Goal: Check status: Check status

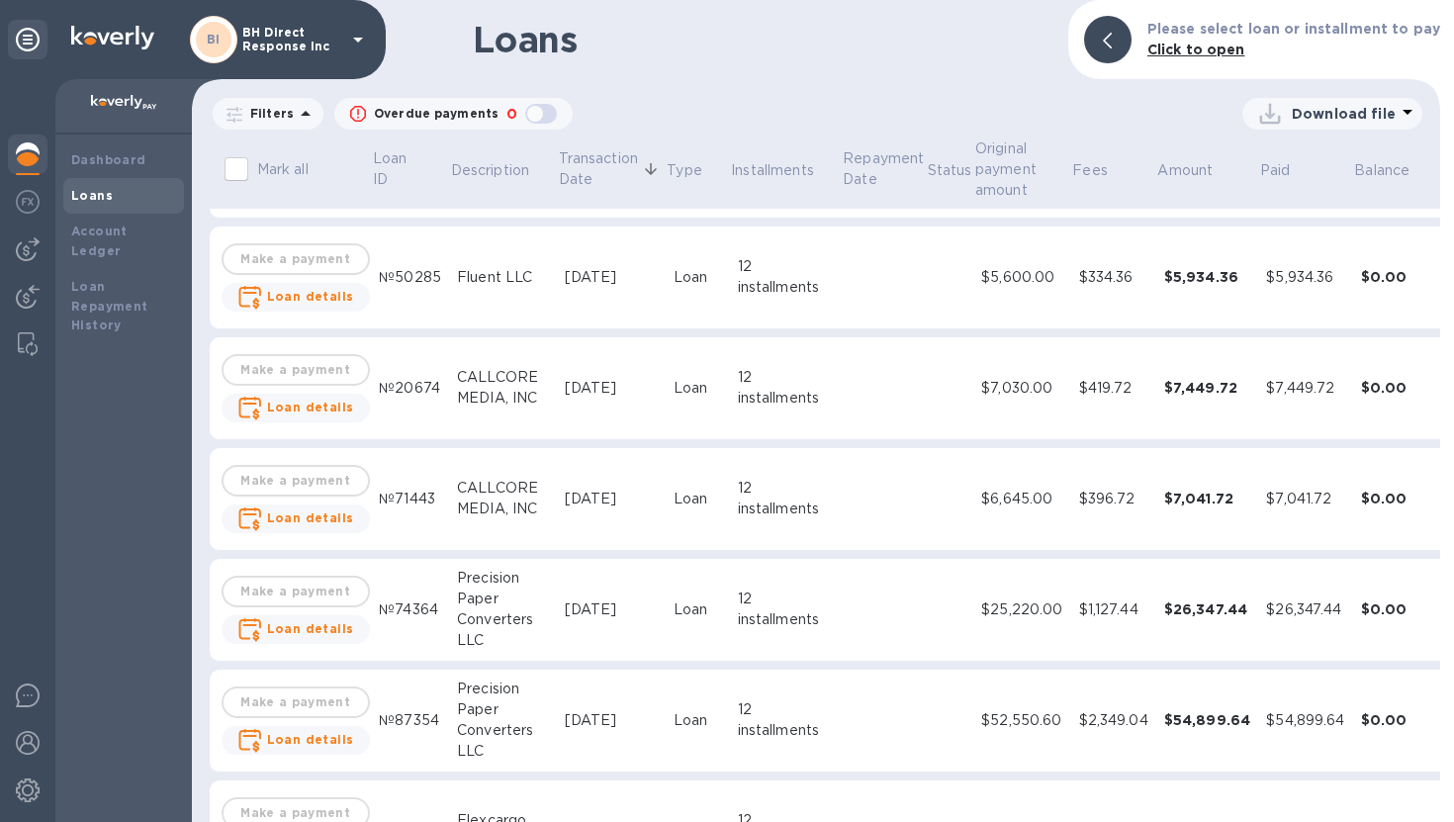
scroll to position [1408, 0]
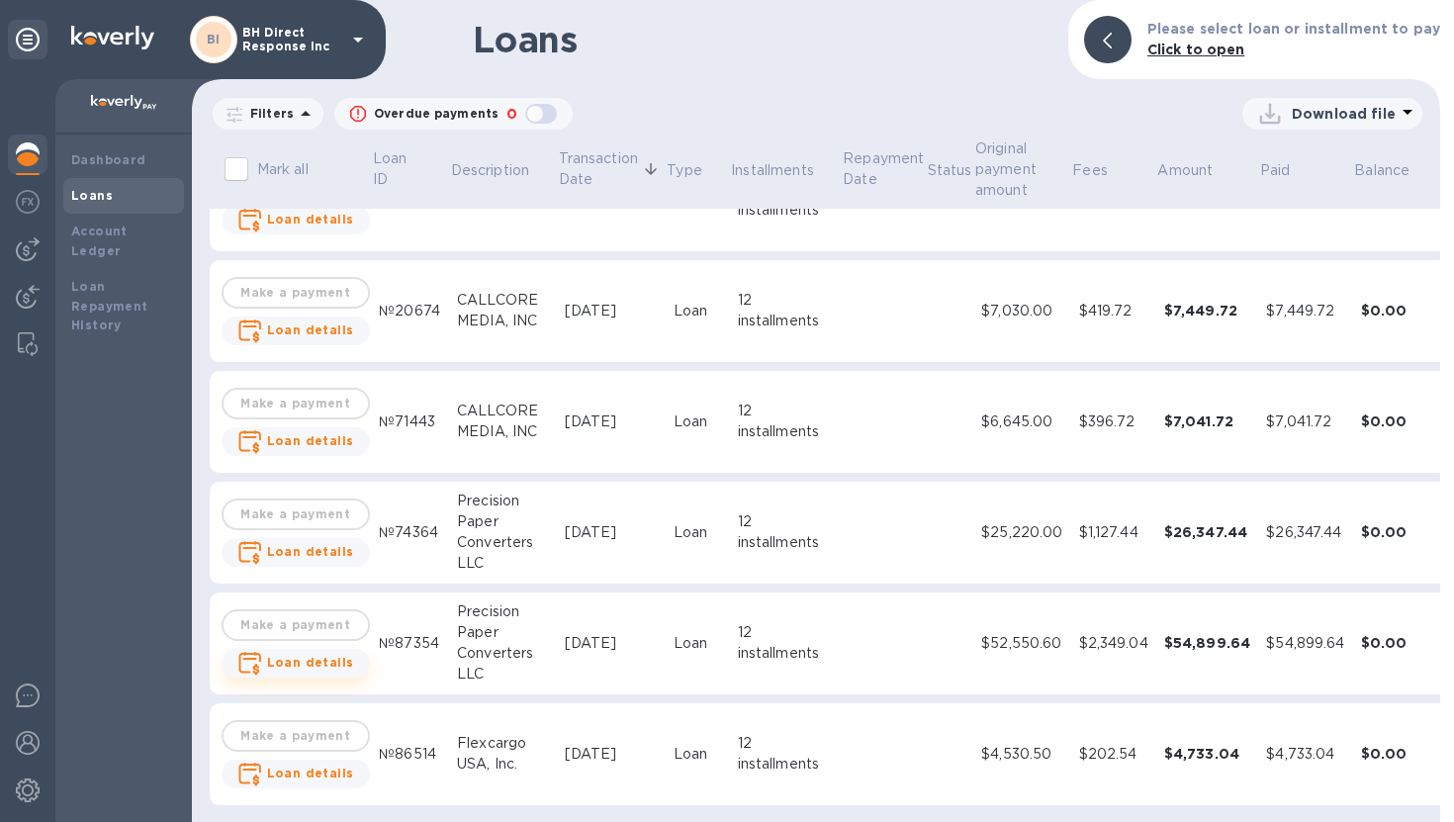
click at [335, 655] on b "Loan details" at bounding box center [310, 662] width 87 height 15
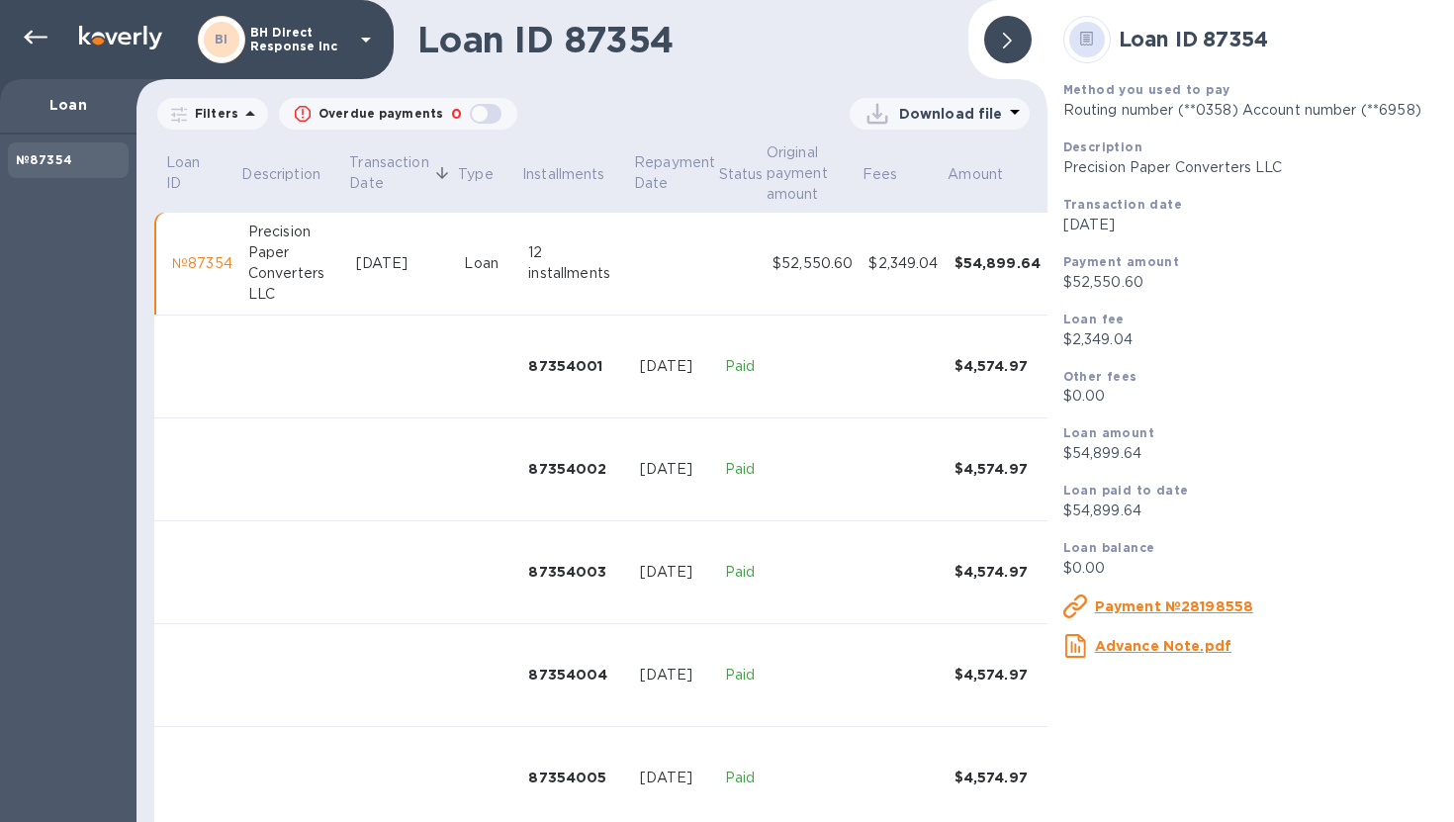
click at [1022, 46] on div at bounding box center [1007, 39] width 47 height 47
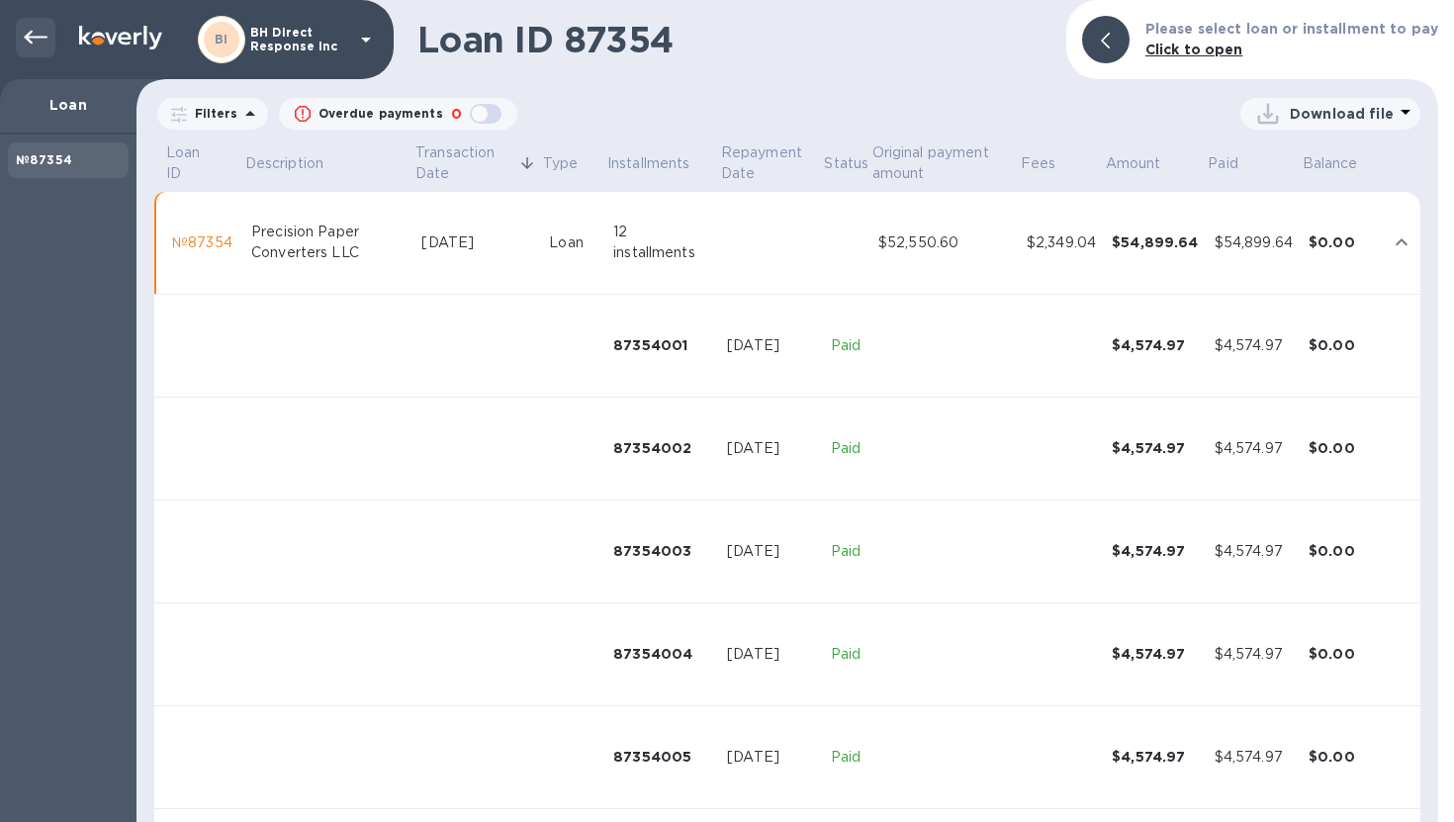
click at [38, 34] on icon at bounding box center [36, 38] width 24 height 24
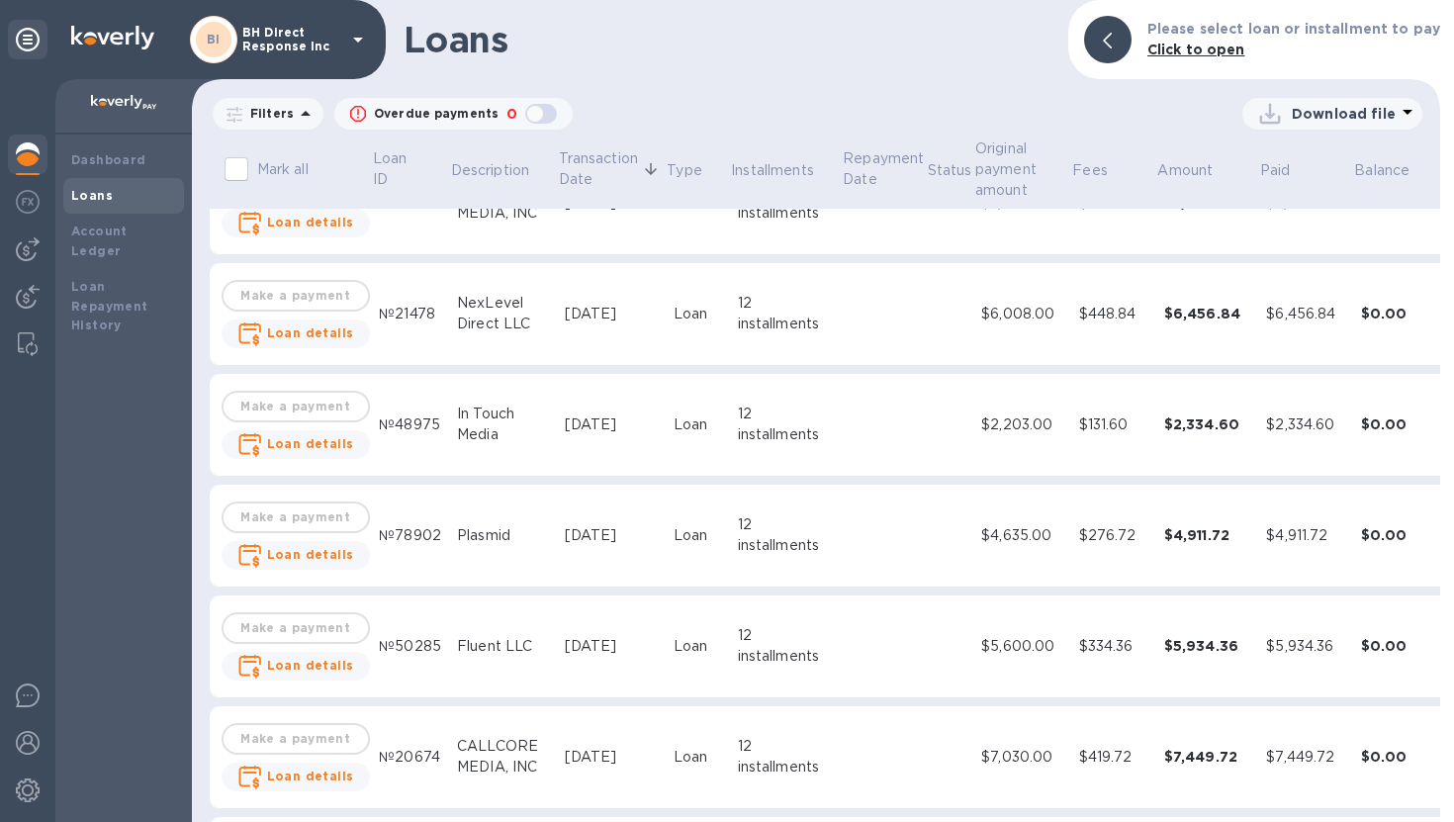
scroll to position [1408, 0]
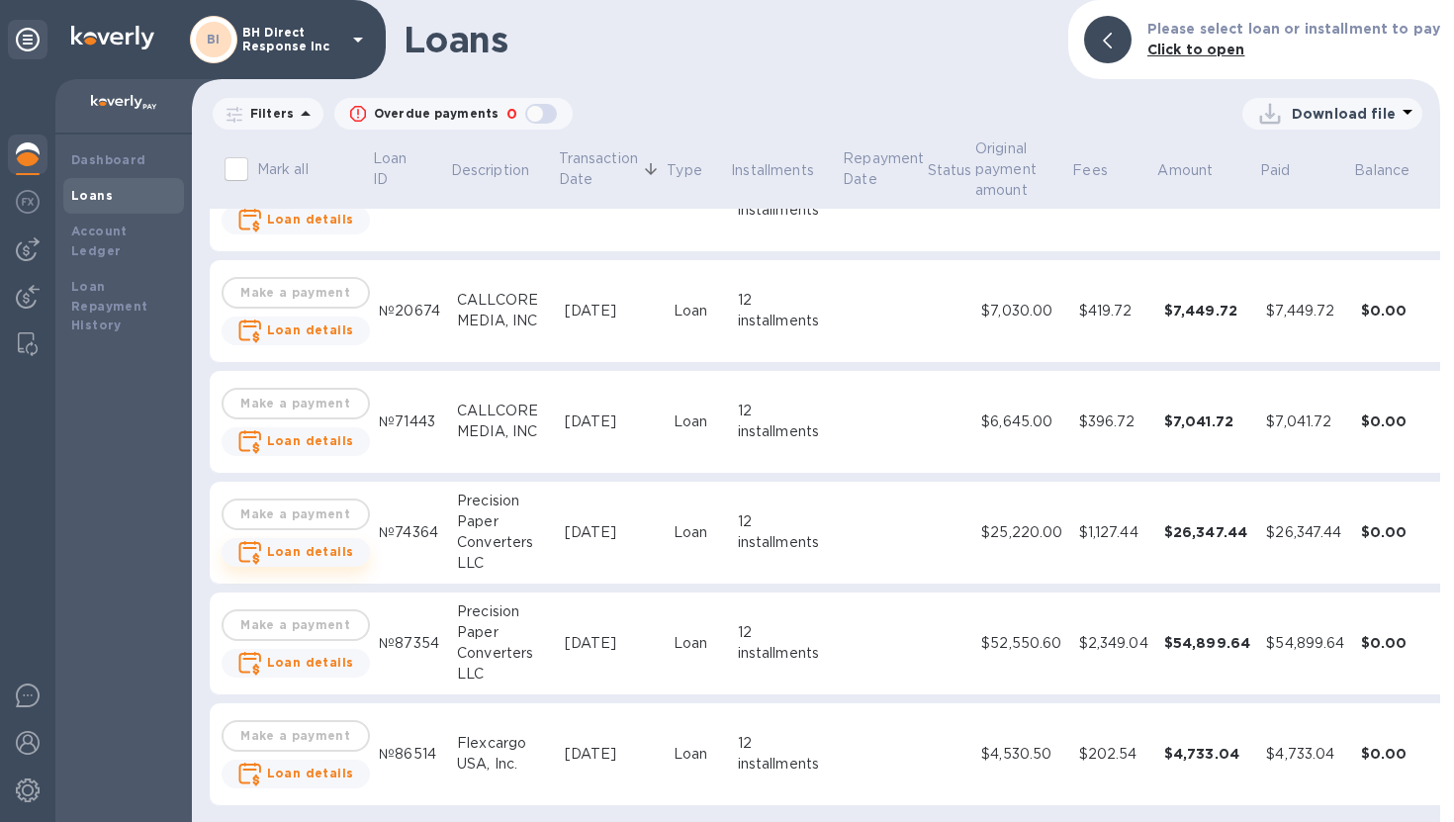
click at [338, 544] on b "Loan details" at bounding box center [310, 551] width 87 height 15
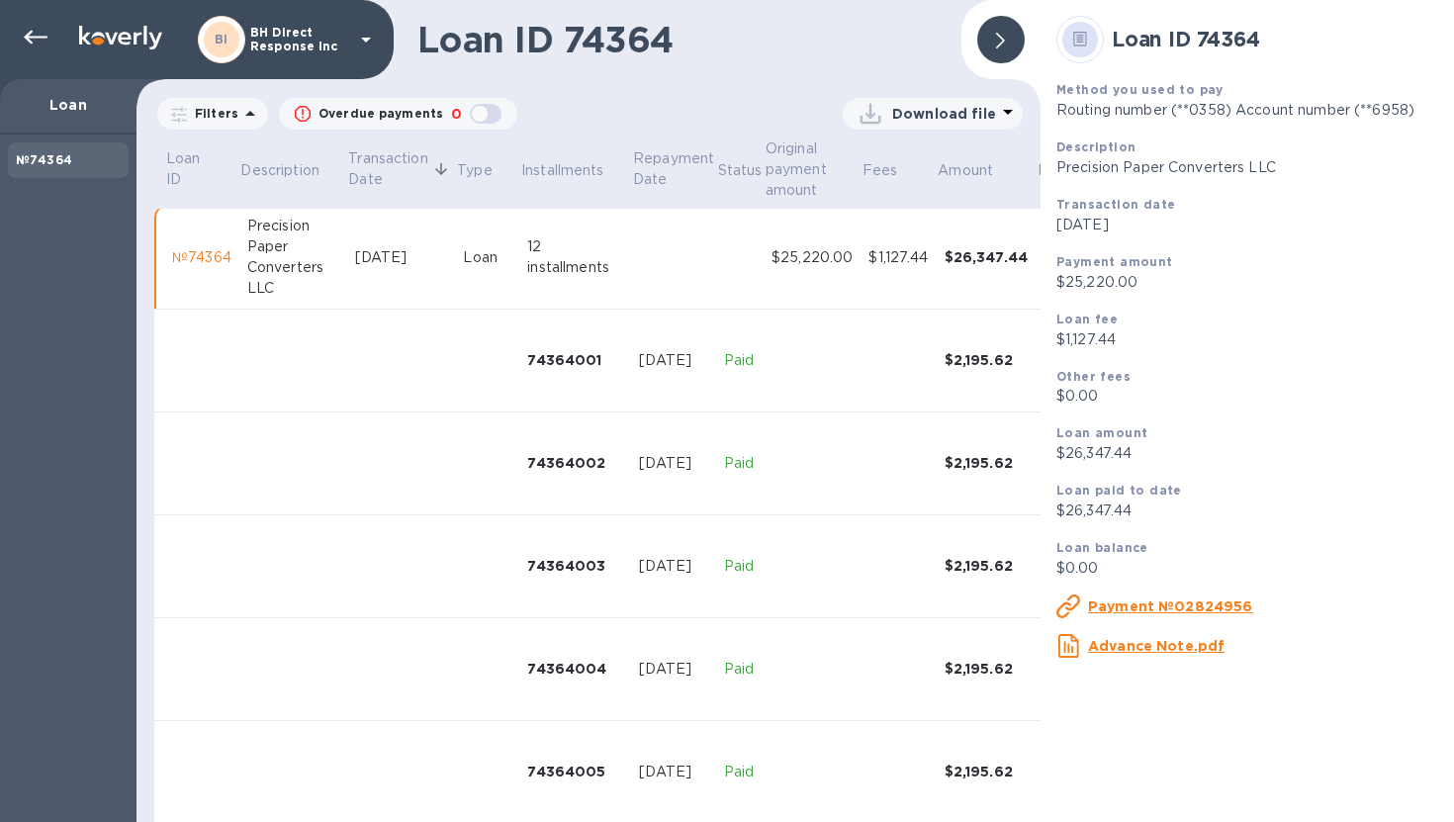
scroll to position [8, 0]
click at [42, 42] on icon at bounding box center [36, 38] width 24 height 24
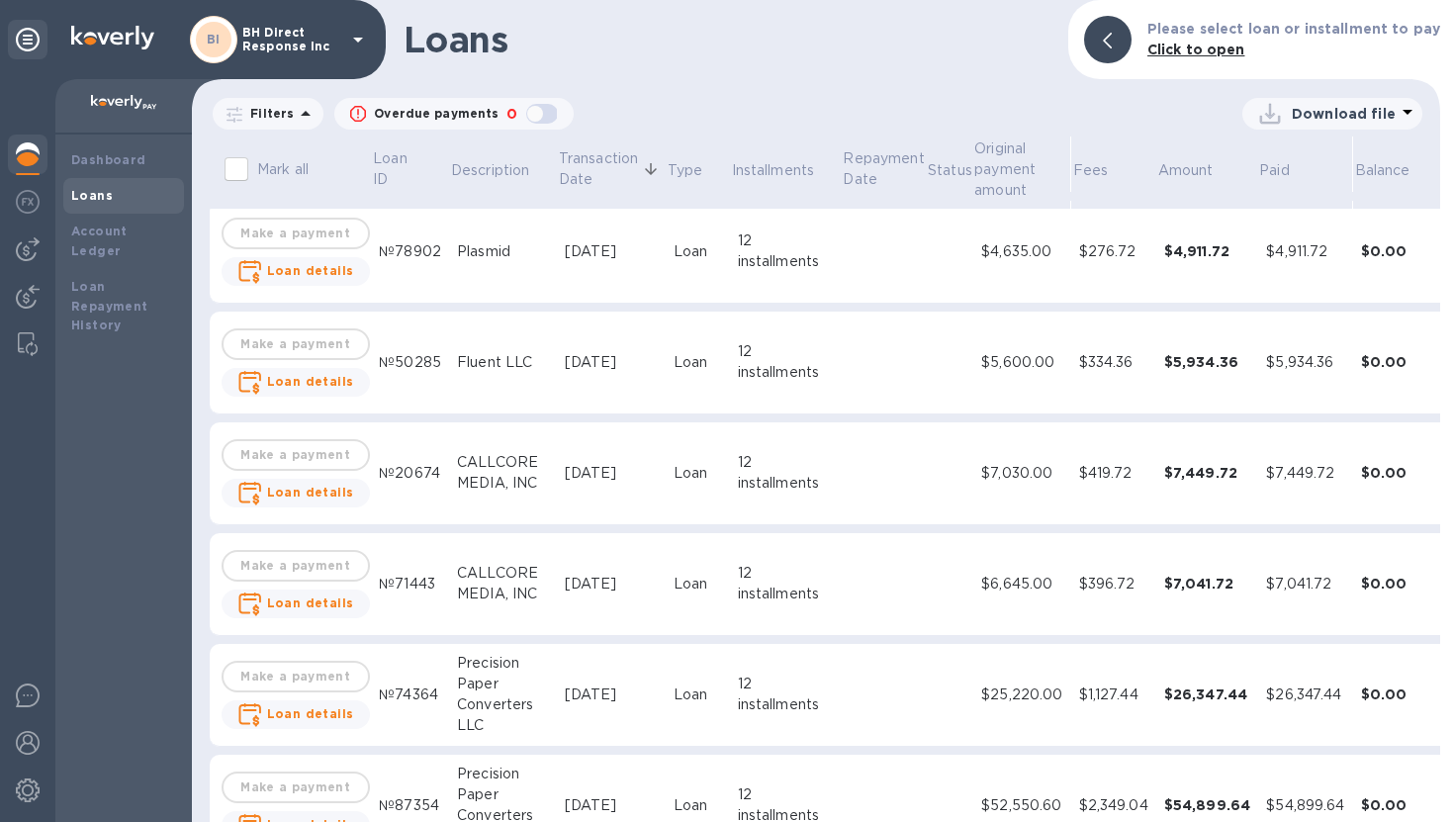
scroll to position [1408, 0]
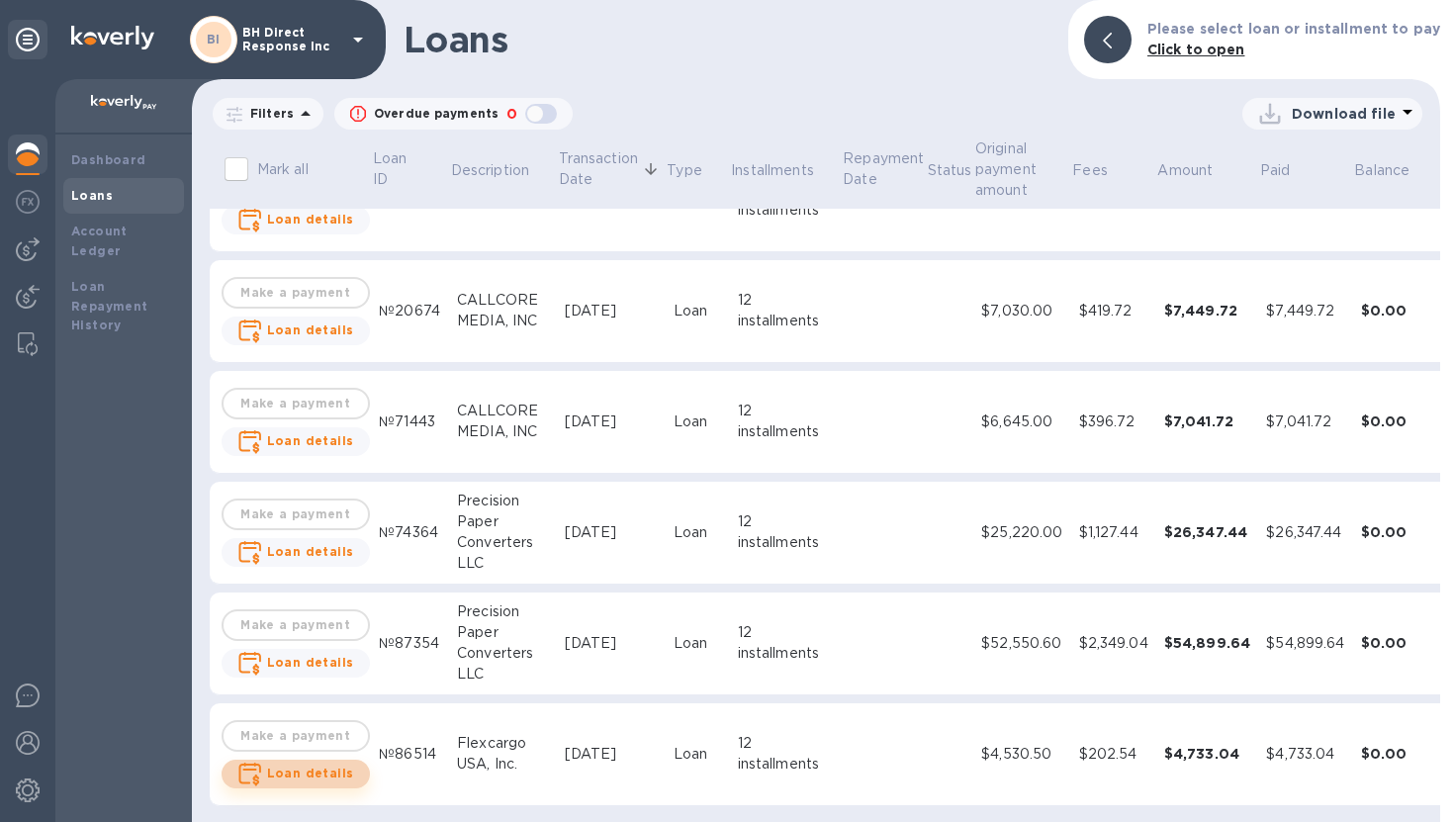
click at [336, 766] on b "Loan details" at bounding box center [310, 773] width 87 height 15
